Goal: Information Seeking & Learning: Learn about a topic

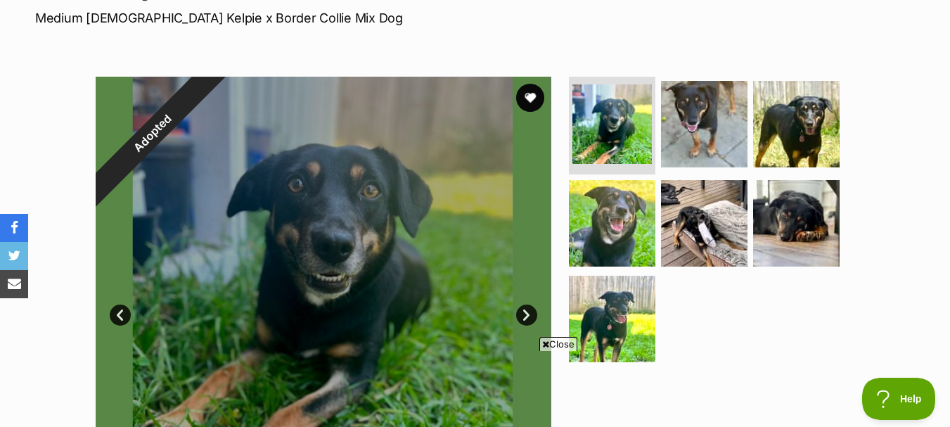
scroll to position [211, 0]
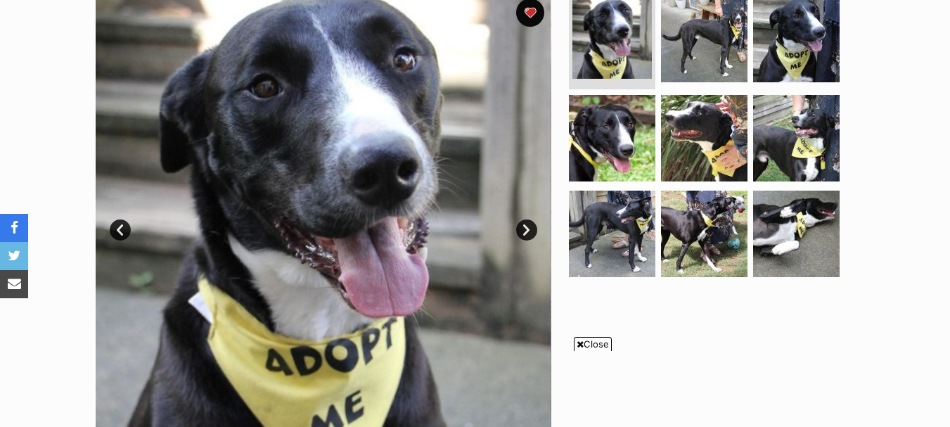
scroll to position [281, 0]
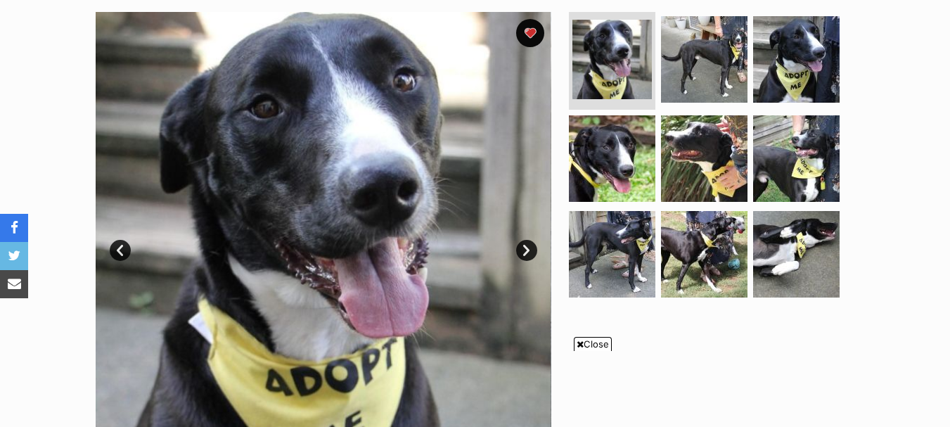
click at [526, 250] on link "Next" at bounding box center [526, 250] width 21 height 21
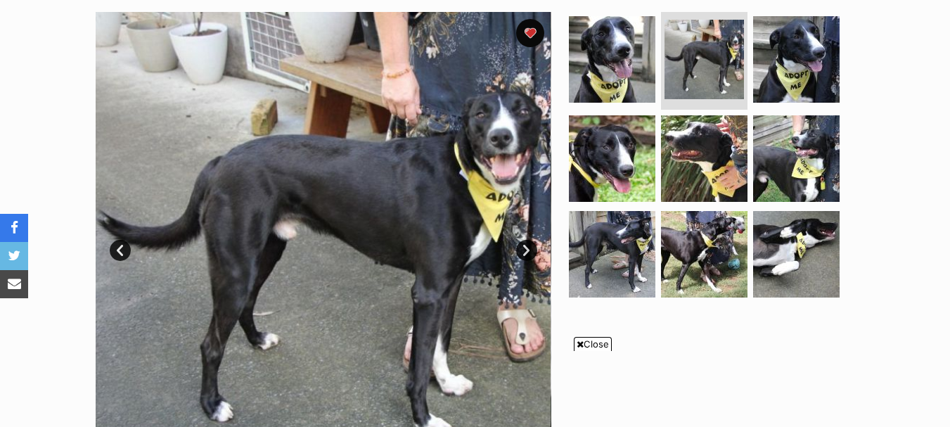
click at [526, 250] on link "Next" at bounding box center [526, 250] width 21 height 21
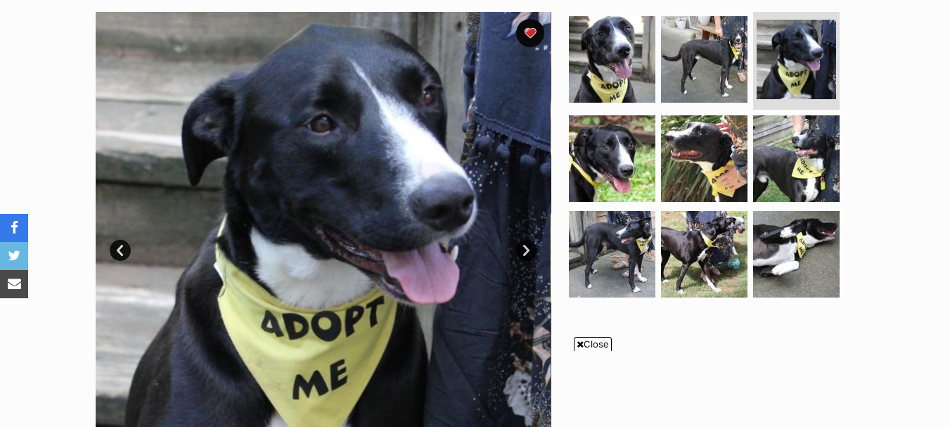
click at [526, 250] on link "Next" at bounding box center [526, 250] width 21 height 21
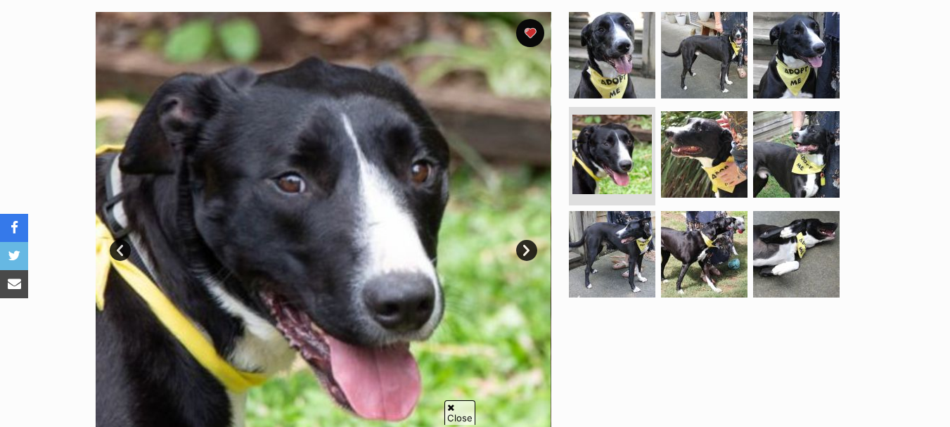
click at [526, 250] on link "Next" at bounding box center [526, 250] width 21 height 21
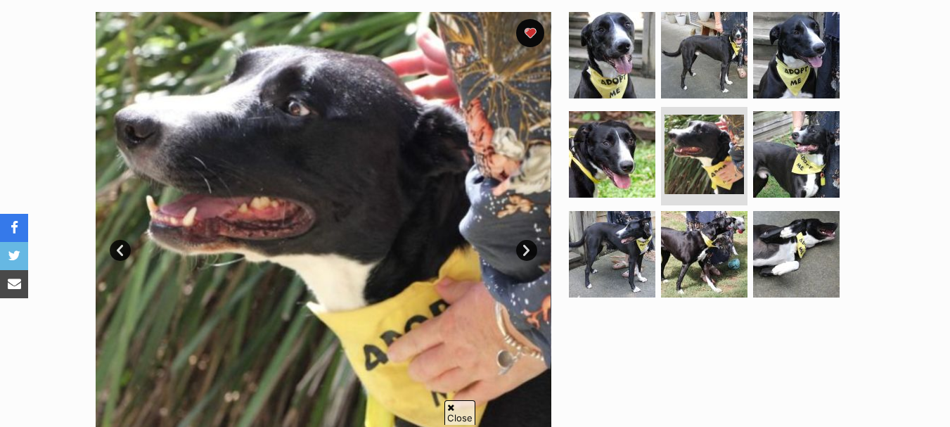
scroll to position [0, 0]
click at [526, 250] on link "Next" at bounding box center [526, 250] width 21 height 21
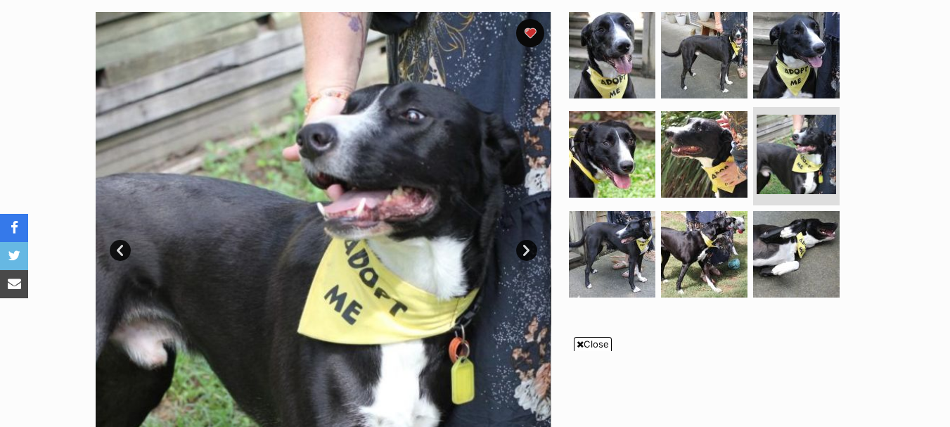
click at [526, 250] on link "Next" at bounding box center [526, 250] width 21 height 21
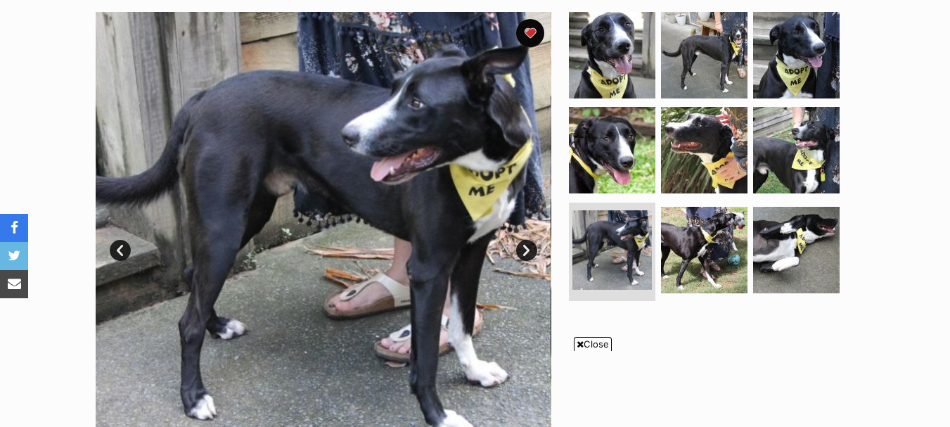
click at [526, 250] on link "Next" at bounding box center [526, 250] width 21 height 21
